Goal: Task Accomplishment & Management: Manage account settings

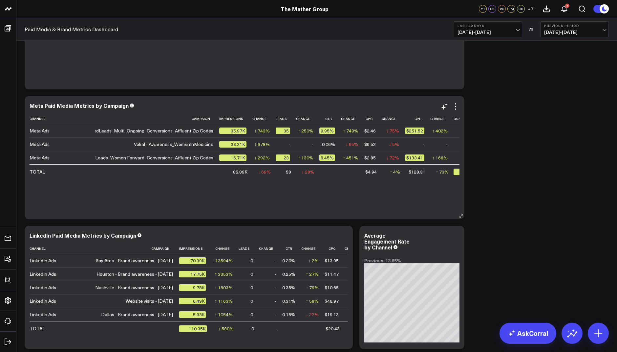
scroll to position [0, 72]
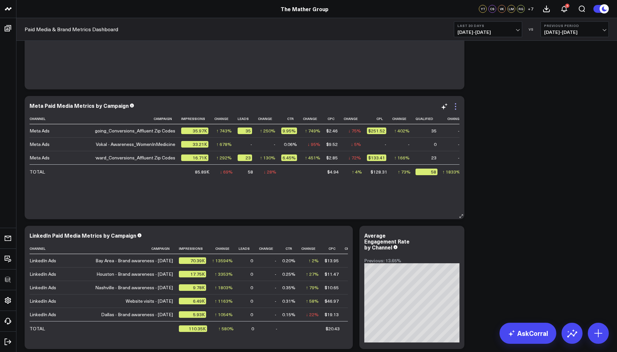
click at [455, 104] on icon at bounding box center [456, 106] width 8 height 8
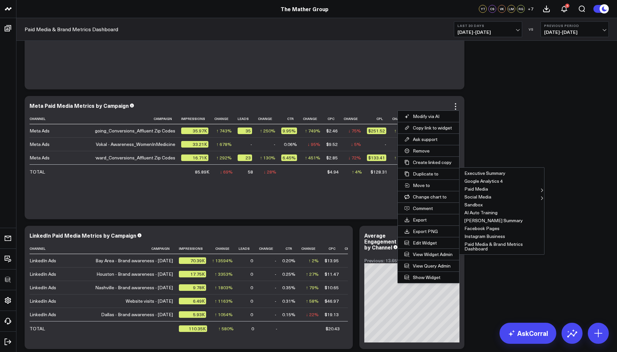
click at [500, 30] on span "[DATE] - [DATE]" at bounding box center [488, 32] width 61 height 5
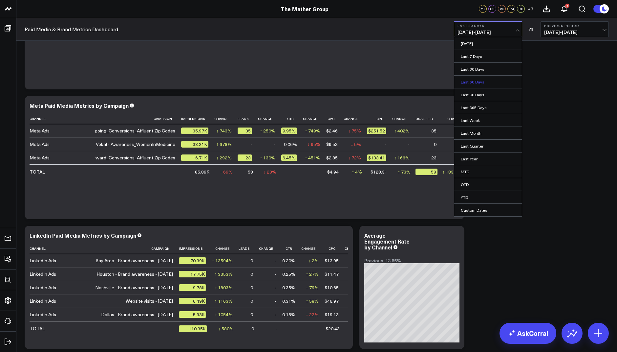
click at [477, 81] on link "Last 60 Days" at bounding box center [488, 82] width 68 height 12
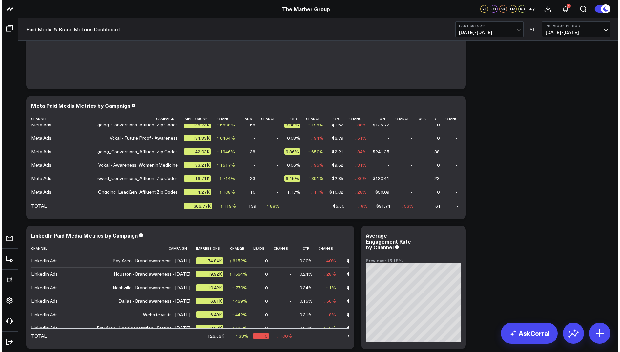
scroll to position [0, 71]
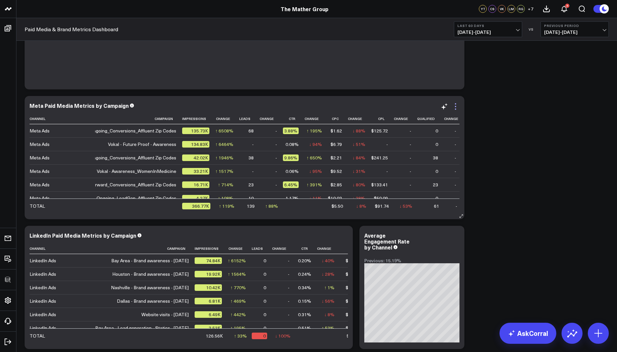
click at [452, 103] on icon at bounding box center [456, 106] width 8 height 8
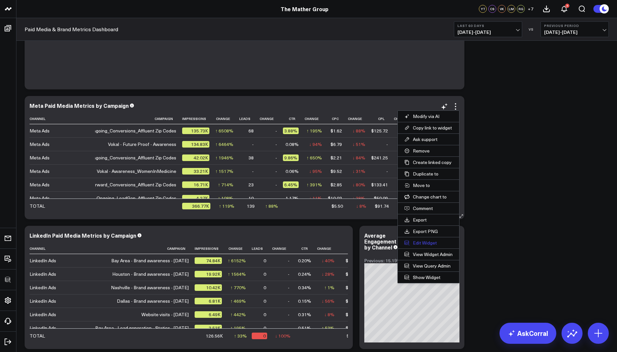
click at [418, 239] on button "Edit Widget" at bounding box center [428, 242] width 61 height 11
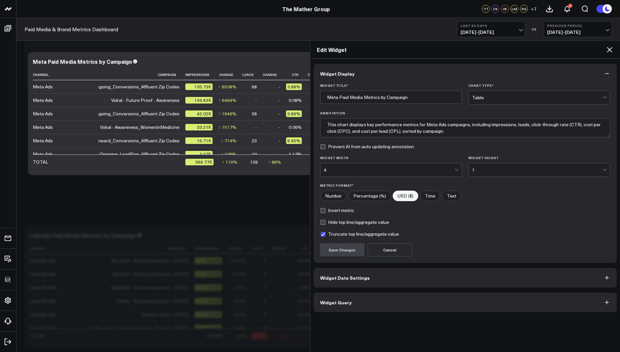
click at [329, 301] on span "Widget Query" at bounding box center [336, 301] width 32 height 5
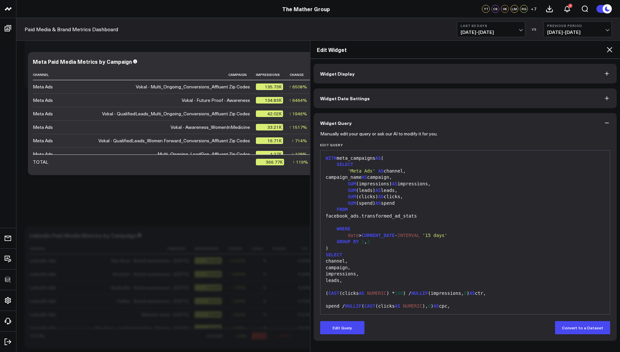
click at [613, 49] on icon at bounding box center [610, 50] width 8 height 8
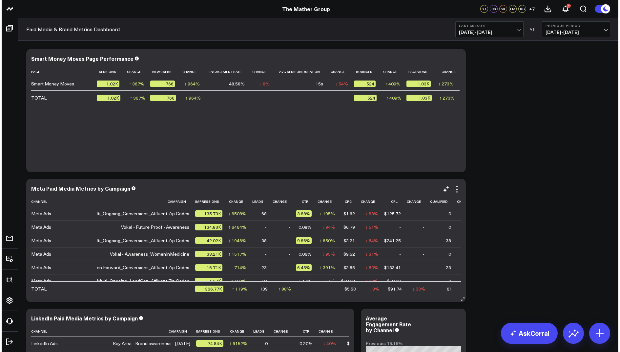
scroll to position [0, 71]
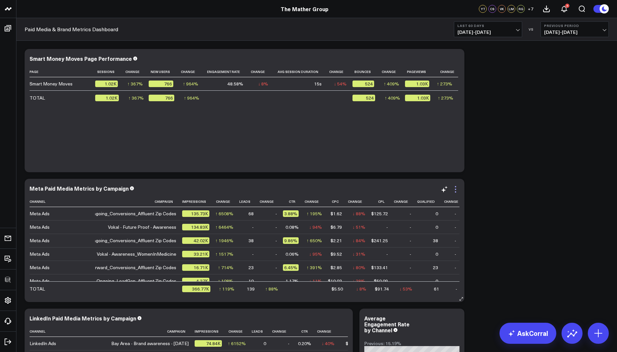
click at [457, 185] on icon at bounding box center [456, 189] width 8 height 8
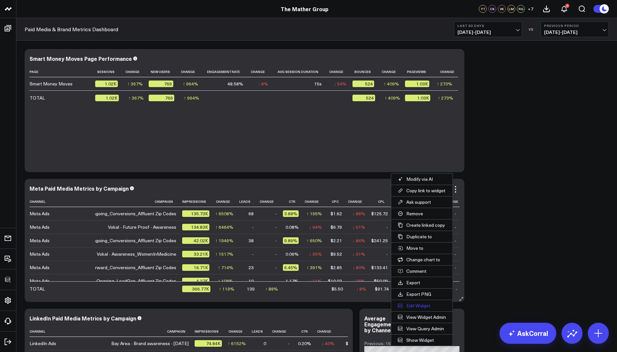
click at [410, 304] on button "Edit Widget" at bounding box center [421, 305] width 61 height 11
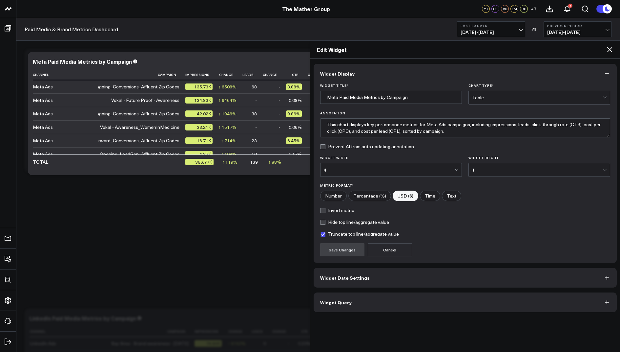
click at [367, 173] on div "4" at bounding box center [389, 169] width 131 height 13
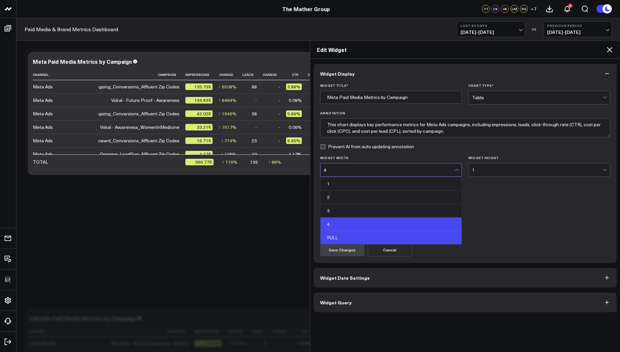
click at [355, 237] on div "FULL" at bounding box center [391, 237] width 141 height 13
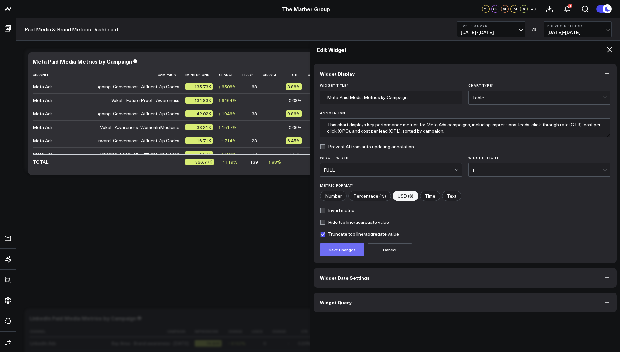
click at [347, 249] on button "Save Changes" at bounding box center [342, 249] width 44 height 13
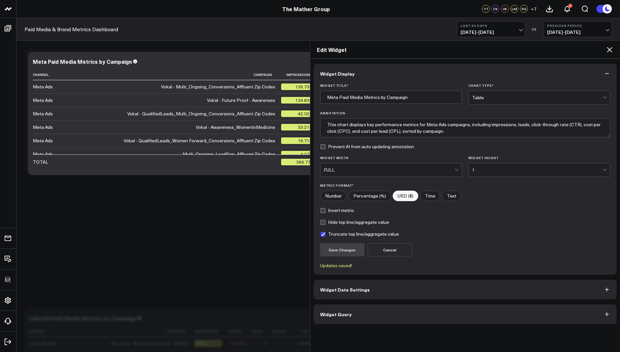
click at [611, 50] on icon at bounding box center [609, 49] width 5 height 5
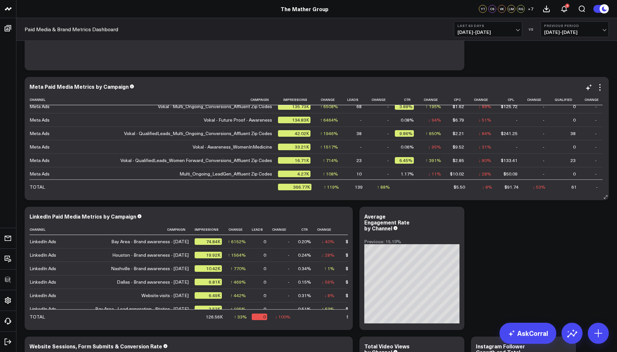
scroll to position [60, 0]
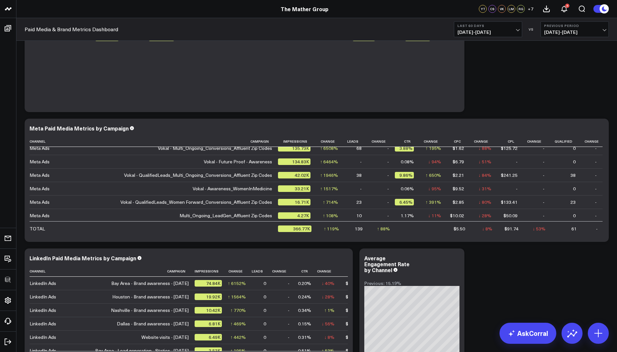
click at [481, 30] on span "[DATE] - [DATE]" at bounding box center [488, 32] width 61 height 5
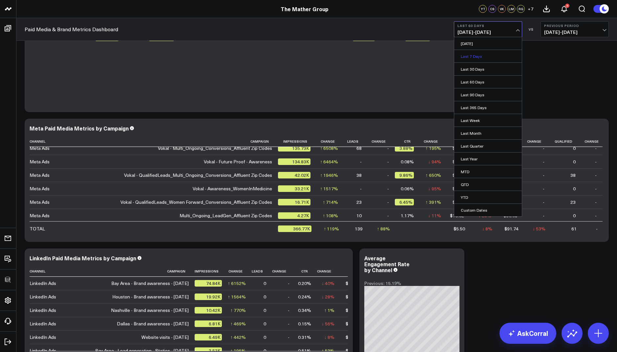
click at [471, 55] on link "Last 7 Days" at bounding box center [488, 56] width 68 height 12
